Goal: Information Seeking & Learning: Learn about a topic

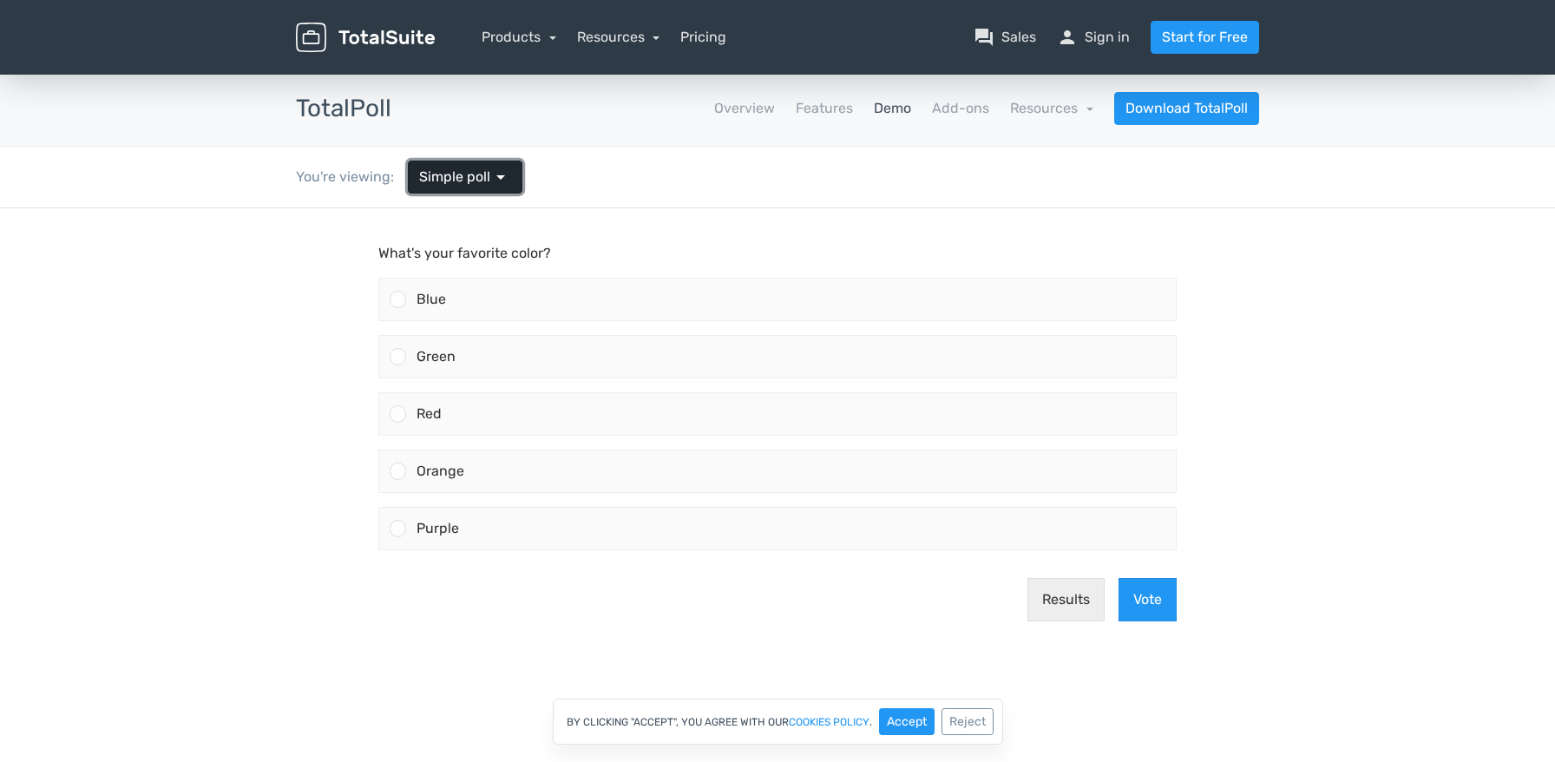
click at [469, 177] on span "Simple poll" at bounding box center [454, 177] width 71 height 21
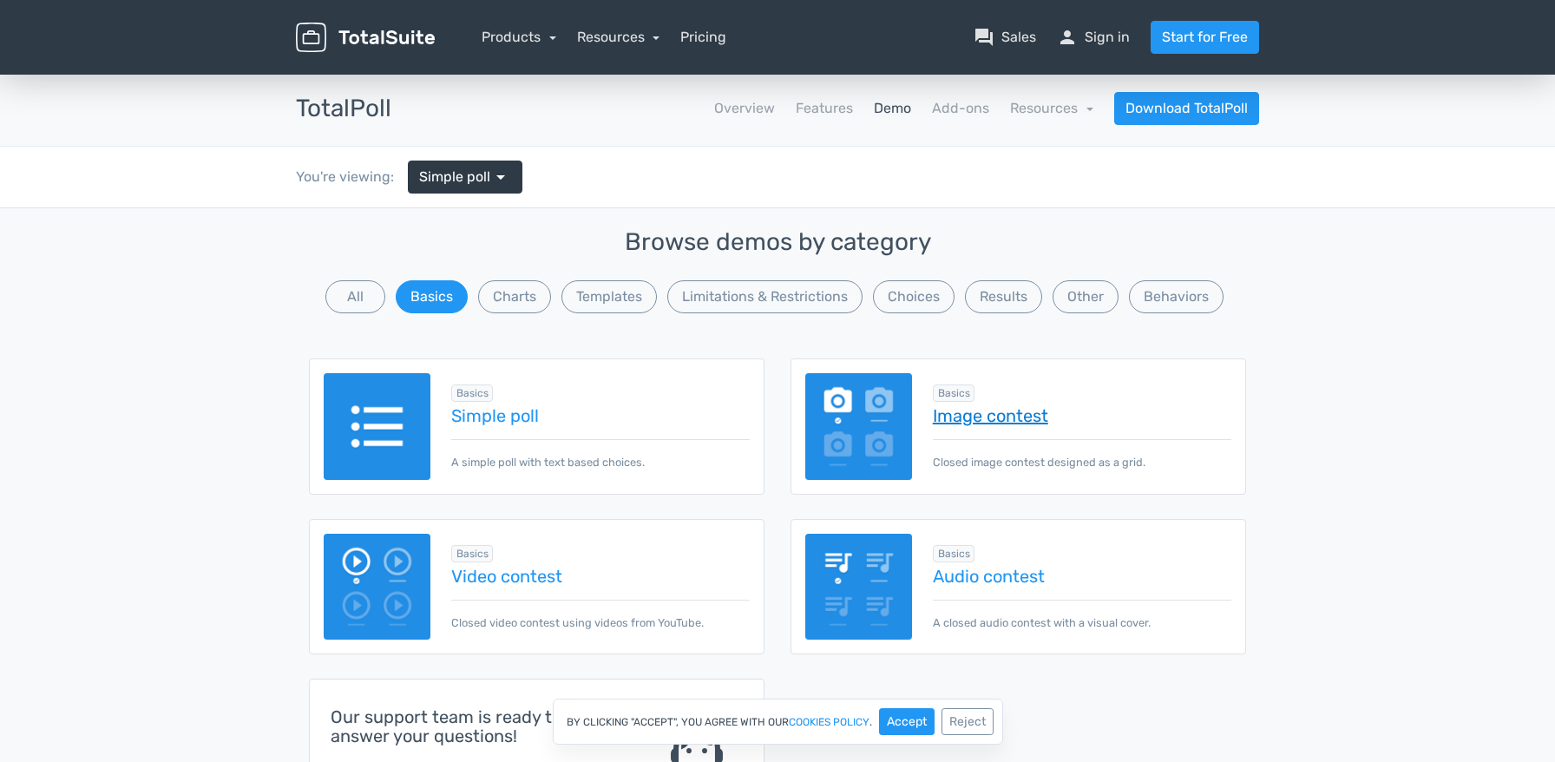
click at [976, 416] on link "Image contest" at bounding box center [1082, 415] width 298 height 19
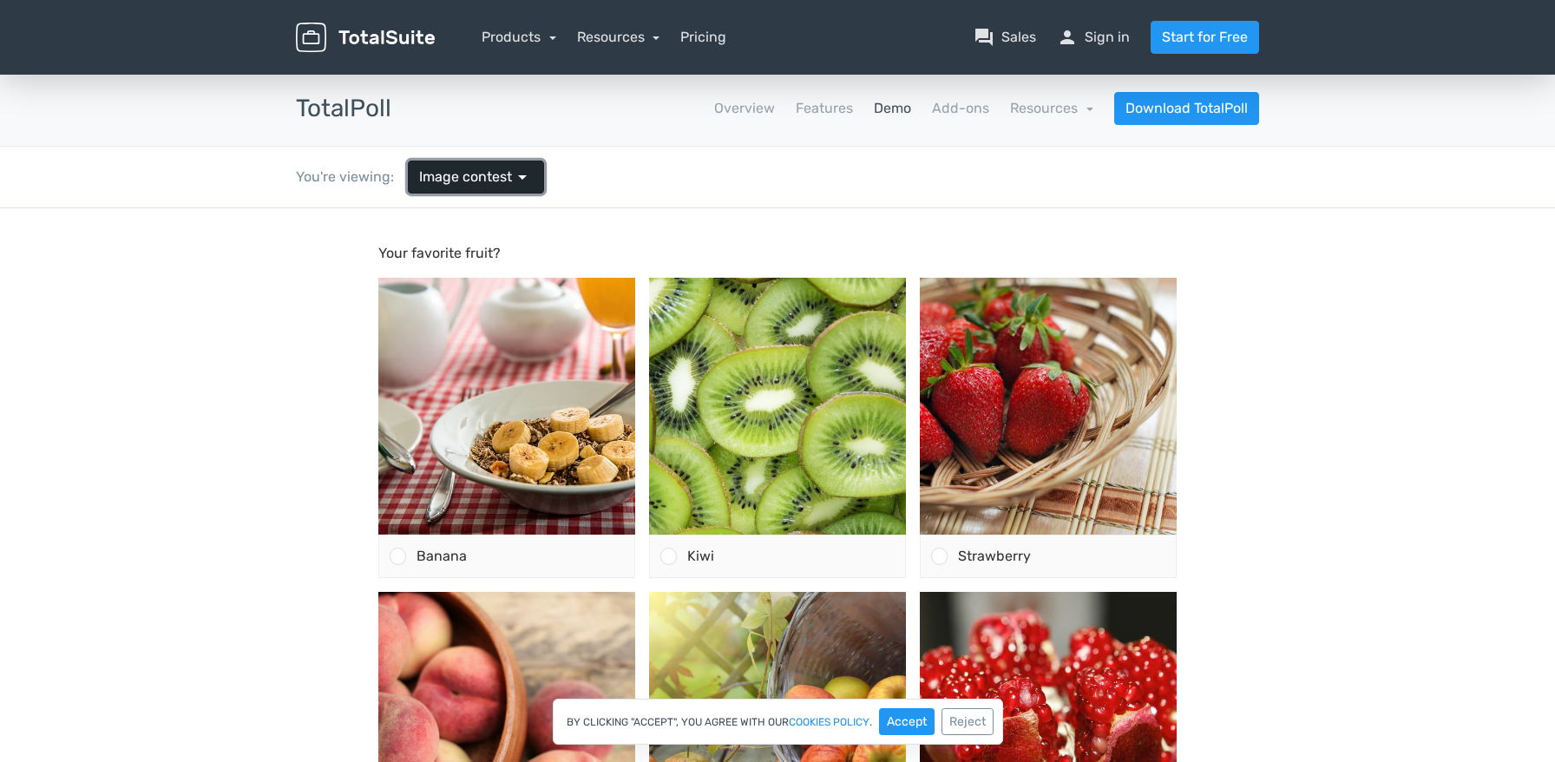
click at [464, 170] on span "Image contest" at bounding box center [465, 177] width 93 height 21
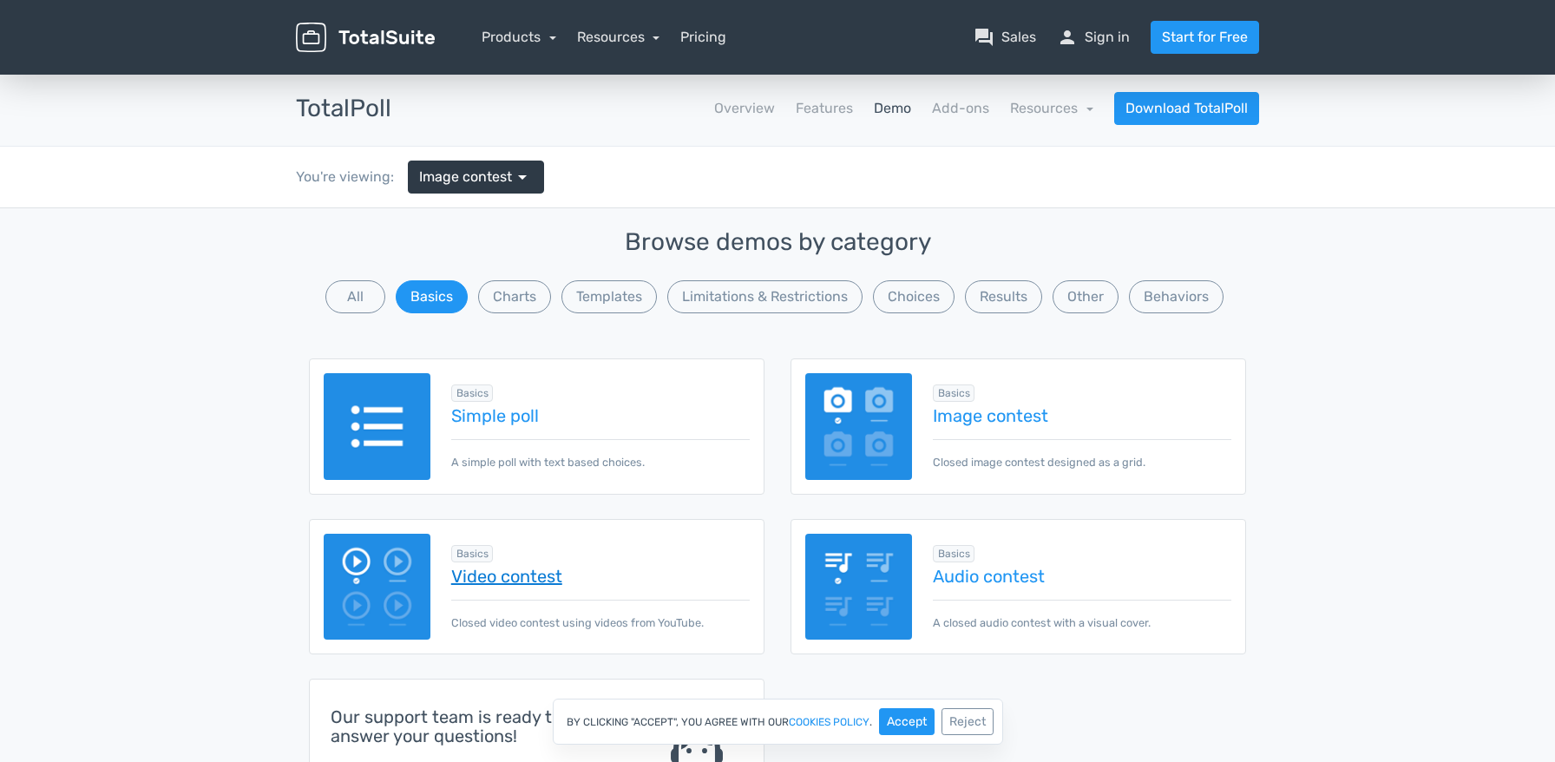
click at [513, 581] on link "Video contest" at bounding box center [600, 576] width 298 height 19
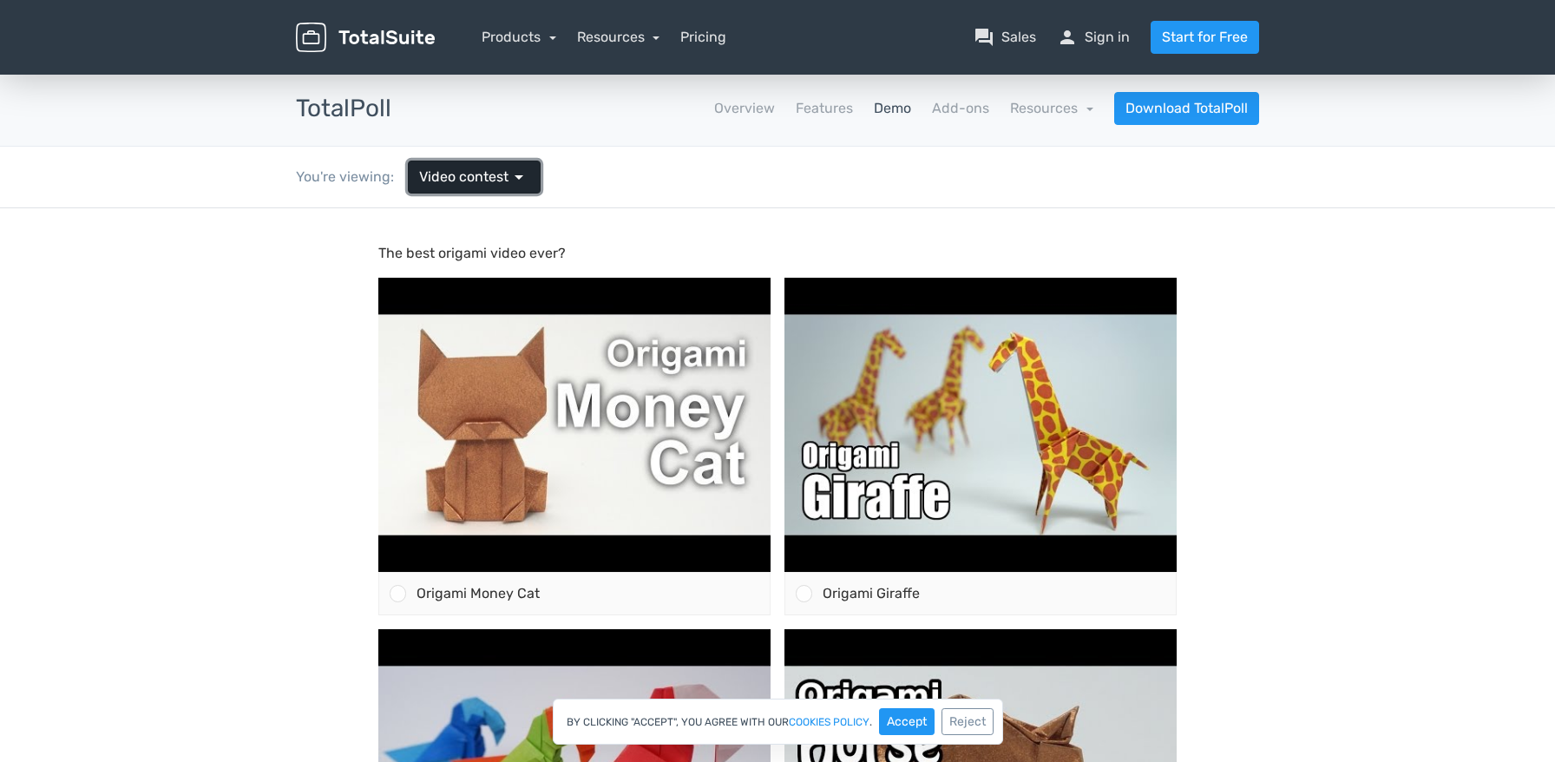
click at [513, 178] on span "arrow_drop_down" at bounding box center [518, 177] width 21 height 21
